Goal: Task Accomplishment & Management: Complete application form

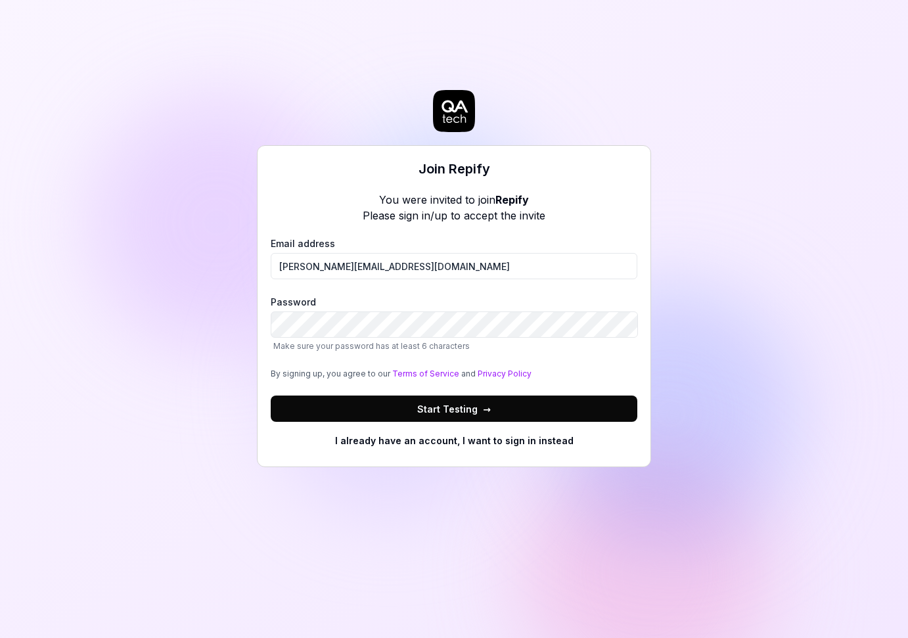
click at [478, 412] on span "Start Testing →" at bounding box center [454, 409] width 74 height 14
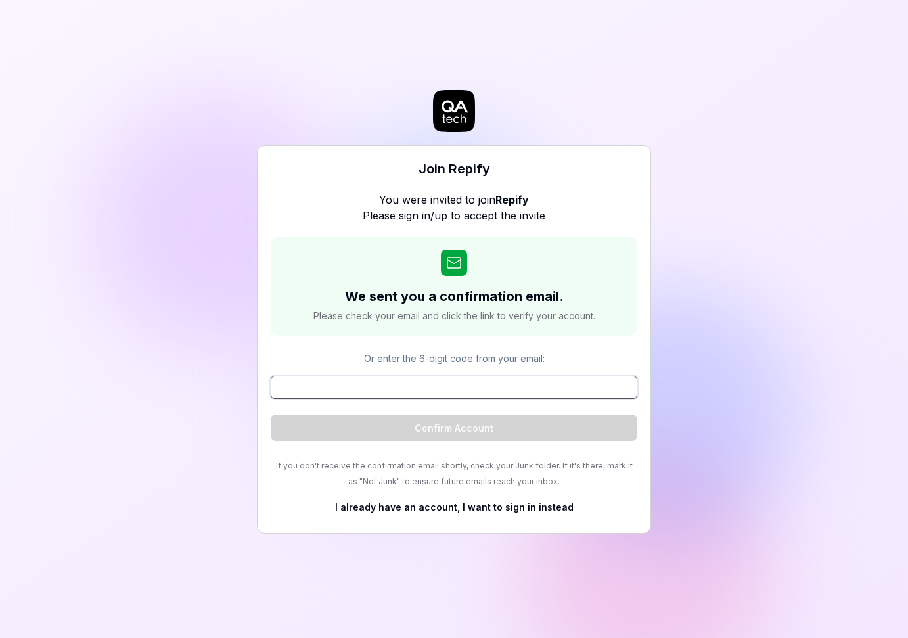
click at [470, 393] on input at bounding box center [454, 387] width 366 height 23
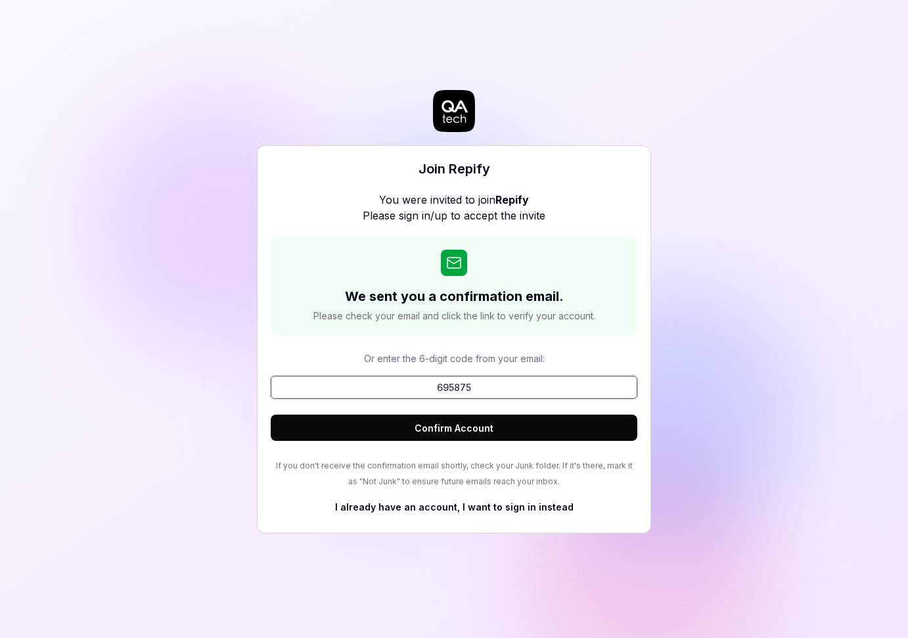
type input "695875"
click at [507, 425] on button "Confirm Account" at bounding box center [454, 427] width 366 height 26
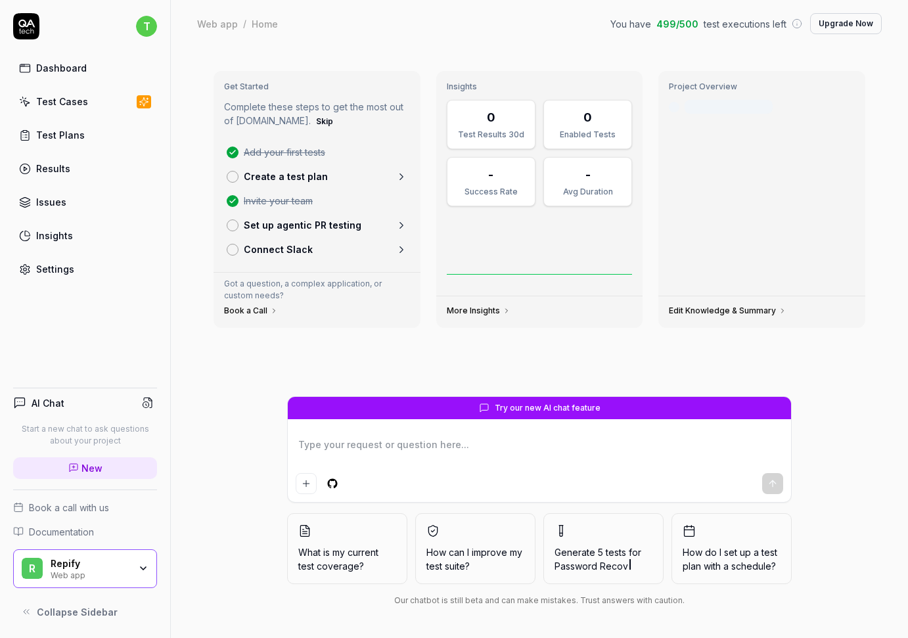
type textarea "*"
